Goal: Information Seeking & Learning: Learn about a topic

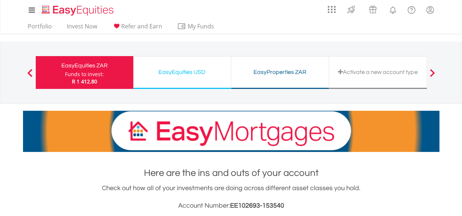
scroll to position [70, 139]
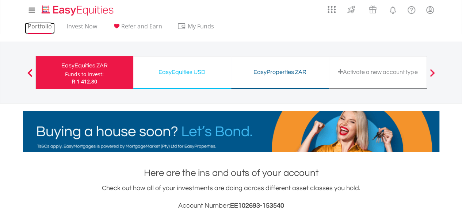
click at [37, 31] on link "Portfolio" at bounding box center [40, 28] width 30 height 11
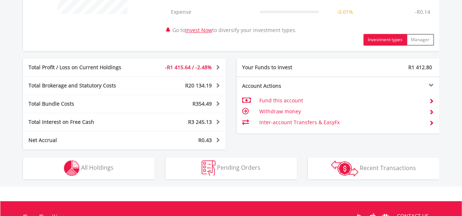
scroll to position [378, 0]
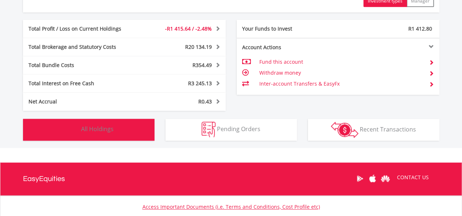
click at [107, 126] on span "All Holdings" at bounding box center [97, 129] width 32 height 8
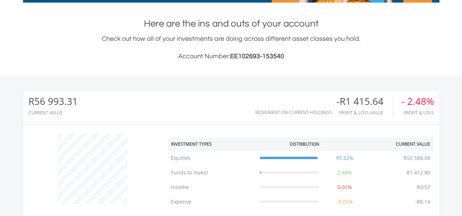
scroll to position [0, 0]
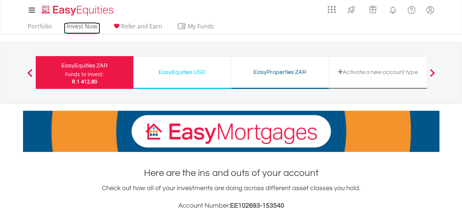
click at [75, 26] on link "Invest Now" at bounding box center [82, 28] width 36 height 11
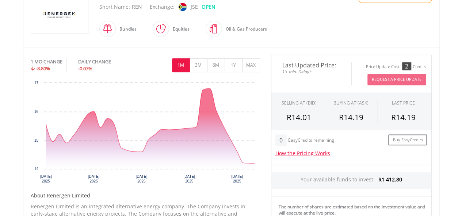
scroll to position [189, 0]
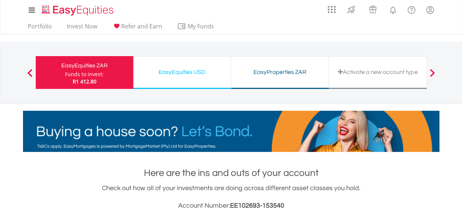
scroll to position [70, 139]
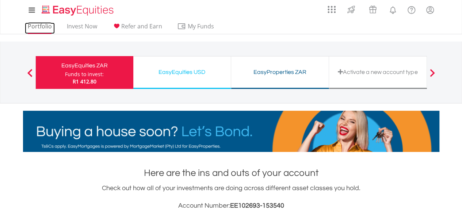
click at [42, 25] on link "Portfolio" at bounding box center [40, 28] width 30 height 11
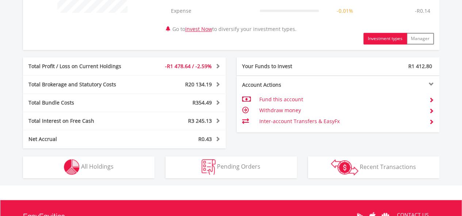
scroll to position [378, 0]
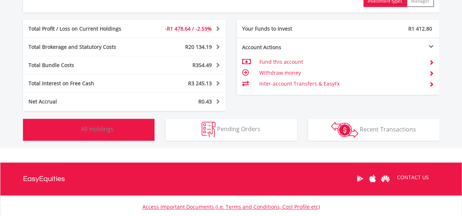
click at [129, 125] on button "Holdings All Holdings" at bounding box center [88, 130] width 131 height 22
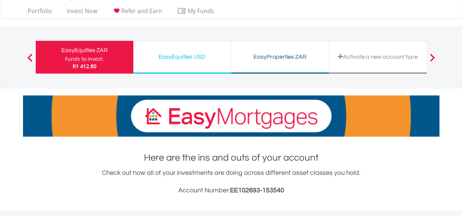
scroll to position [0, 0]
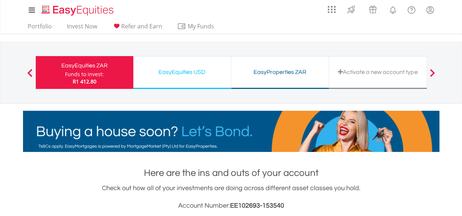
drag, startPoint x: 142, startPoint y: 77, endPoint x: 151, endPoint y: 79, distance: 9.0
click at [151, 79] on div "EasyEquities USD Funds to invest: R1 412.80" at bounding box center [182, 72] width 98 height 33
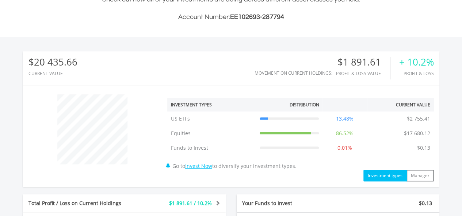
scroll to position [378, 0]
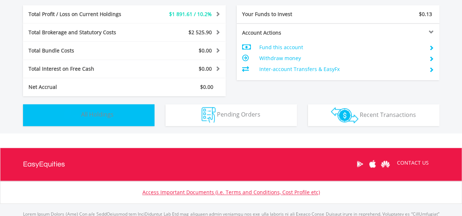
click at [121, 121] on button "Holdings All Holdings" at bounding box center [88, 115] width 131 height 22
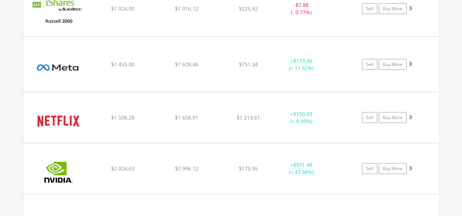
scroll to position [905, 0]
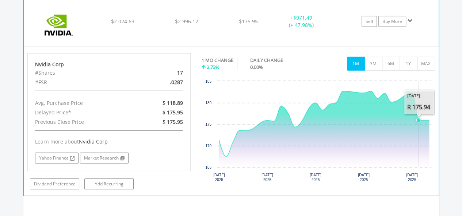
scroll to position [1036, 0]
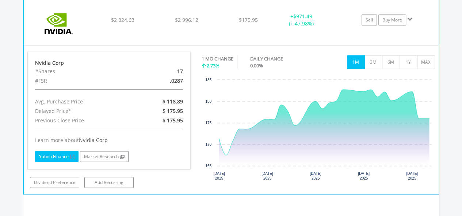
click at [55, 158] on link "Yahoo Finance" at bounding box center [56, 156] width 43 height 11
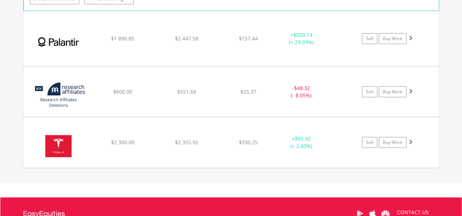
scroll to position [1226, 0]
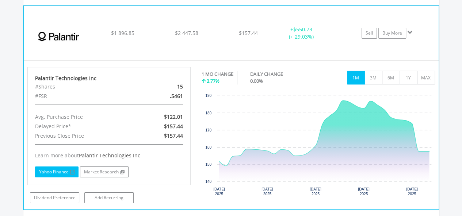
click at [41, 170] on link "Yahoo Finance" at bounding box center [56, 172] width 43 height 11
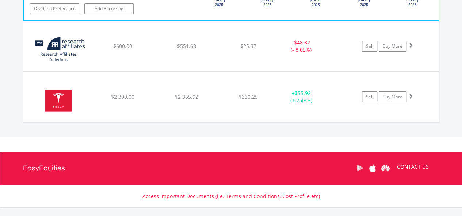
scroll to position [1450, 0]
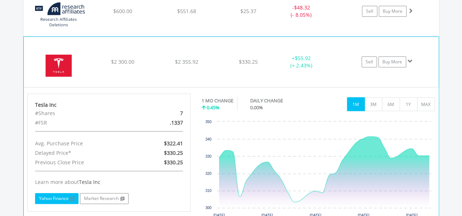
click at [66, 193] on link "Yahoo Finance" at bounding box center [56, 198] width 43 height 11
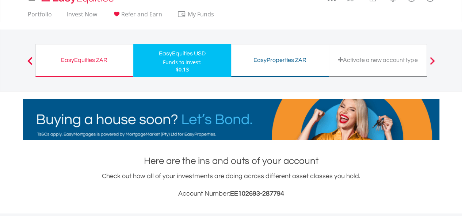
scroll to position [0, 0]
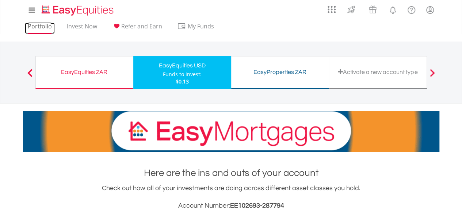
click at [34, 26] on link "Portfolio" at bounding box center [40, 28] width 30 height 11
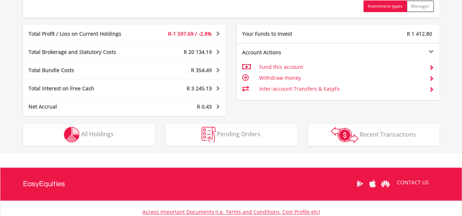
scroll to position [378, 0]
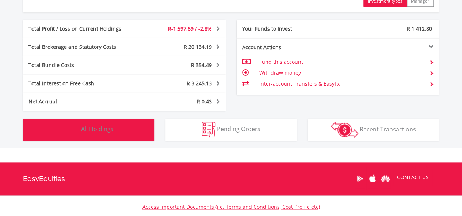
click at [72, 133] on img "button" at bounding box center [72, 130] width 16 height 16
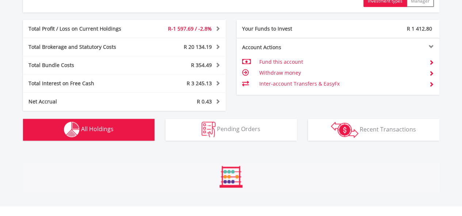
scroll to position [541, 0]
